Goal: Information Seeking & Learning: Check status

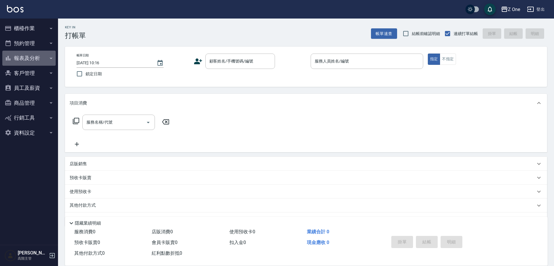
click at [30, 60] on button "報表及分析" at bounding box center [28, 58] width 53 height 15
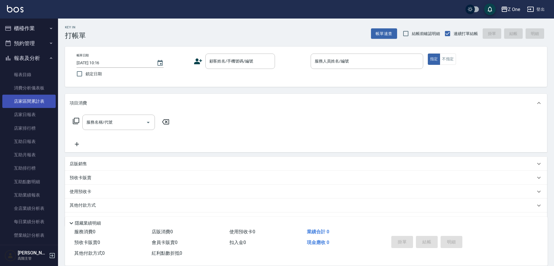
scroll to position [58, 0]
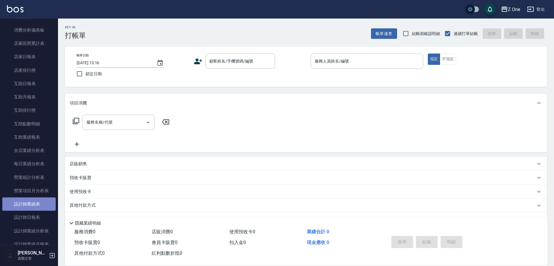
click at [36, 203] on link "設計師業績表" at bounding box center [28, 204] width 53 height 13
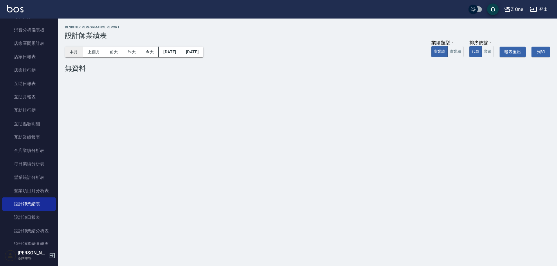
click at [75, 50] on button "本月" at bounding box center [74, 52] width 18 height 11
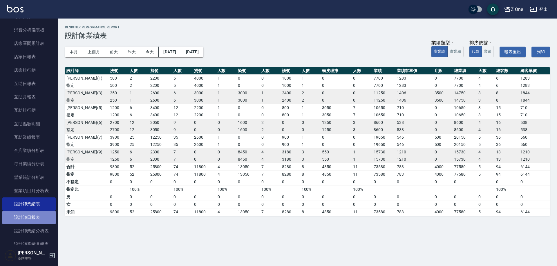
click at [32, 218] on link "設計師日報表" at bounding box center [28, 217] width 53 height 13
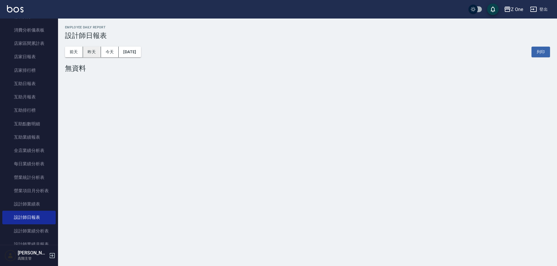
click at [90, 48] on button "昨天" at bounding box center [92, 52] width 18 height 11
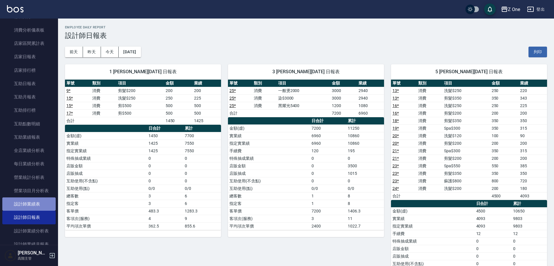
click at [32, 202] on link "設計師業績表" at bounding box center [28, 204] width 53 height 13
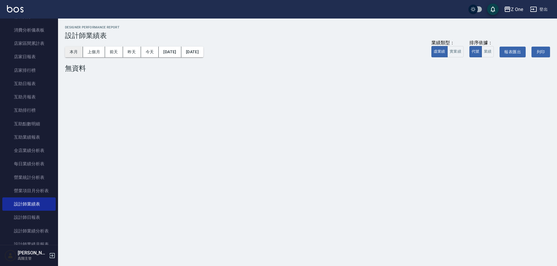
click at [77, 48] on button "本月" at bounding box center [74, 52] width 18 height 11
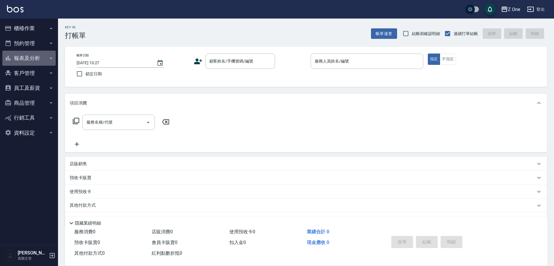
click at [52, 58] on icon "button" at bounding box center [51, 58] width 5 height 5
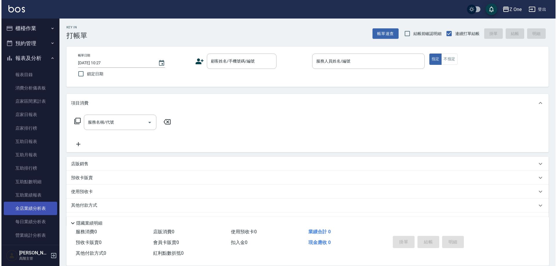
scroll to position [58, 0]
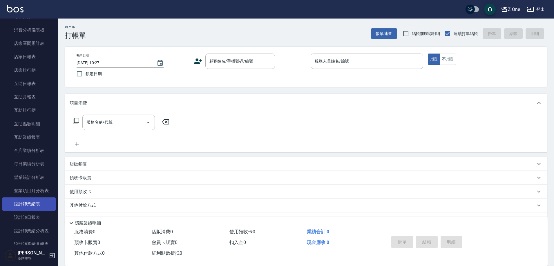
click at [25, 206] on link "設計師業績表" at bounding box center [28, 204] width 53 height 13
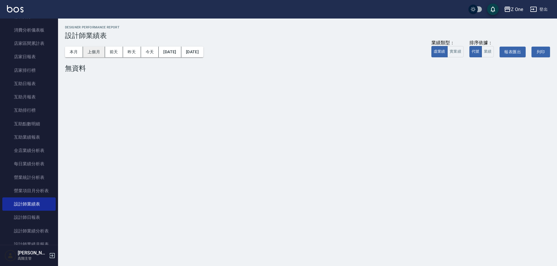
click at [97, 49] on button "上個月" at bounding box center [94, 52] width 22 height 11
